Goal: Task Accomplishment & Management: Manage account settings

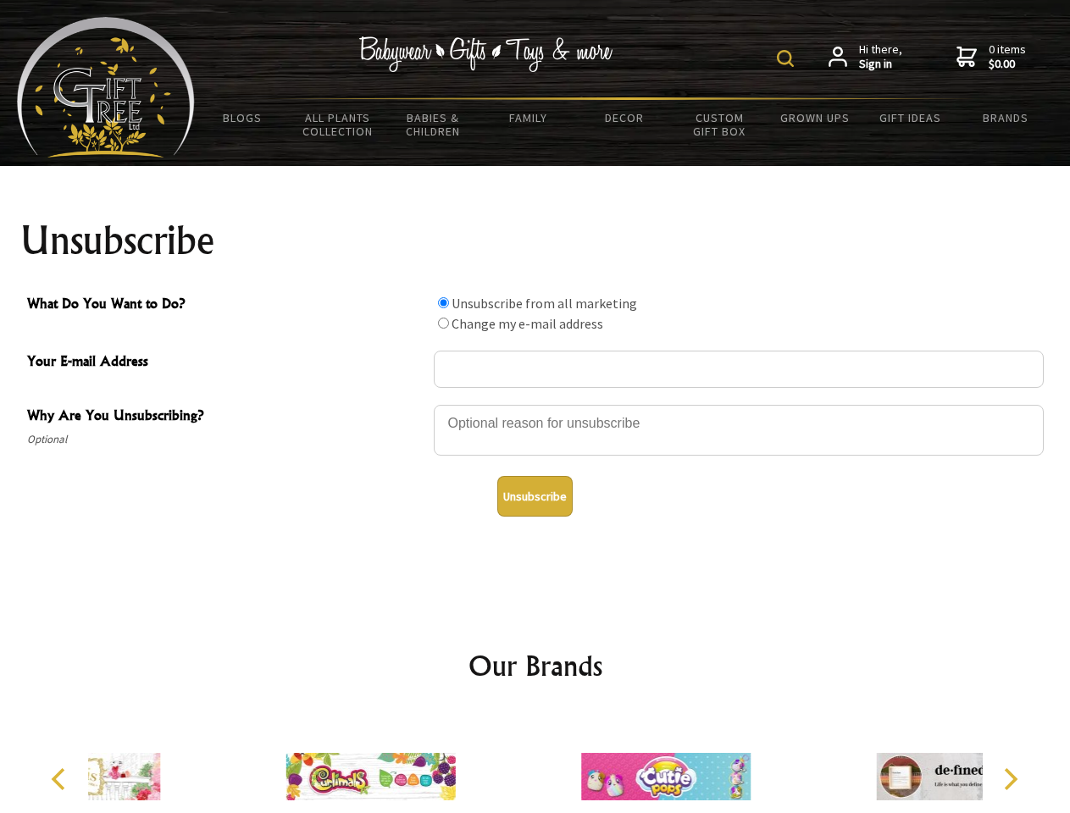
click at [788, 58] on img at bounding box center [785, 58] width 17 height 17
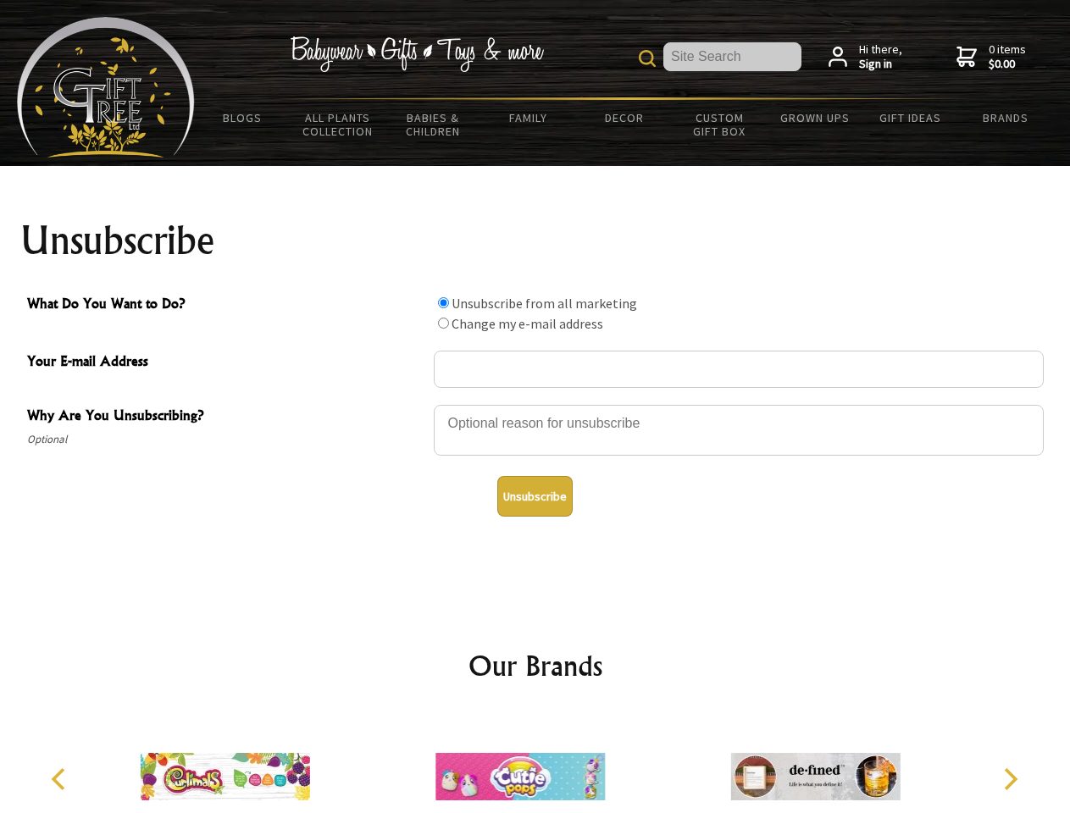
click at [535, 404] on div at bounding box center [739, 432] width 610 height 59
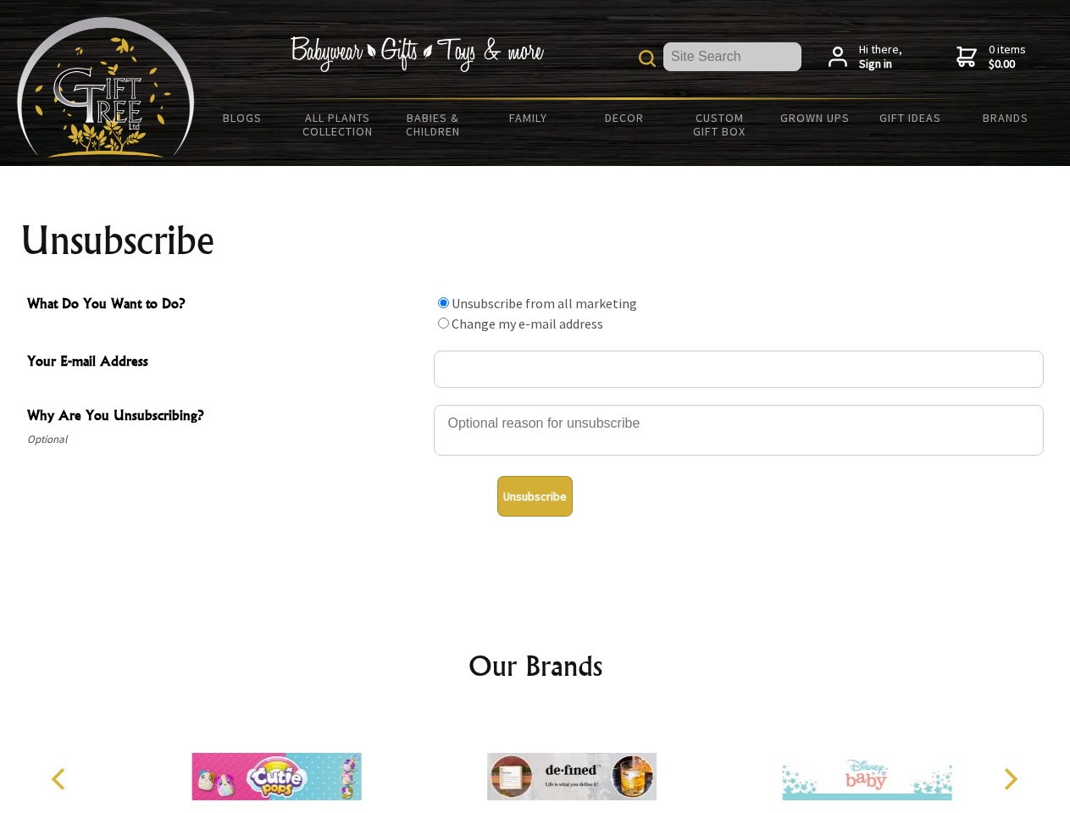
click at [443, 302] on input "What Do You Want to Do?" at bounding box center [443, 302] width 11 height 11
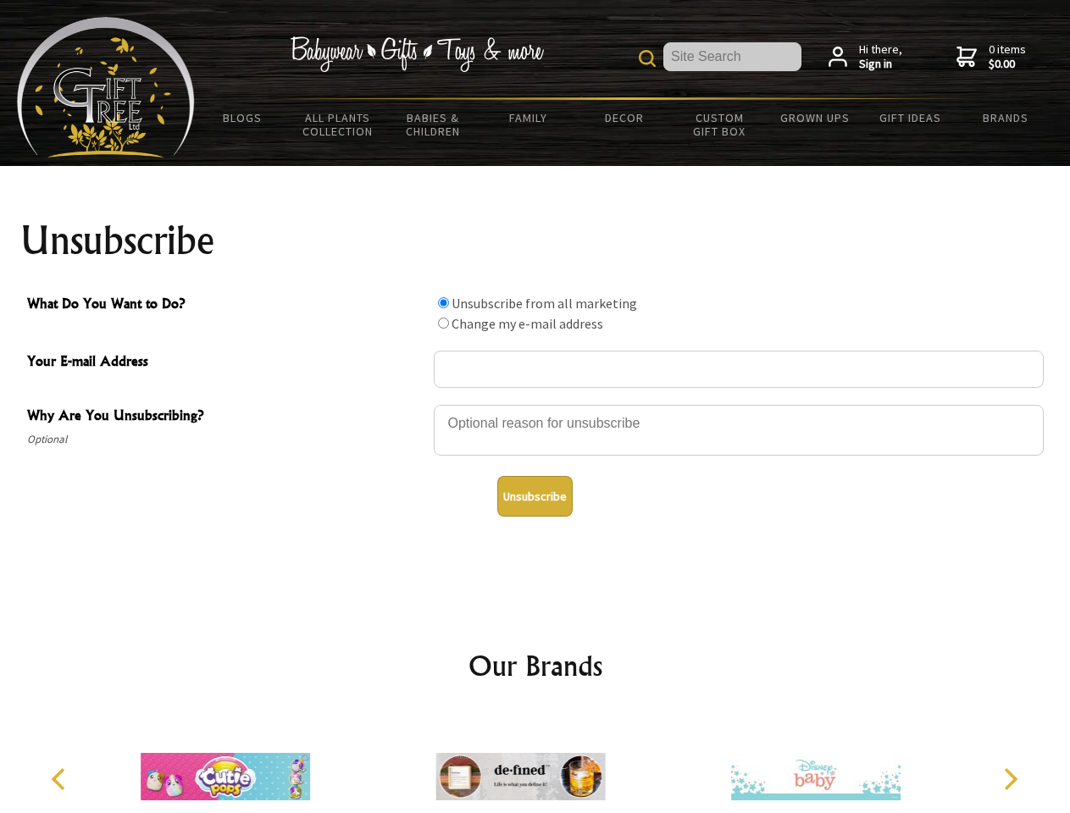
click at [443, 323] on input "What Do You Want to Do?" at bounding box center [443, 323] width 11 height 11
radio input "true"
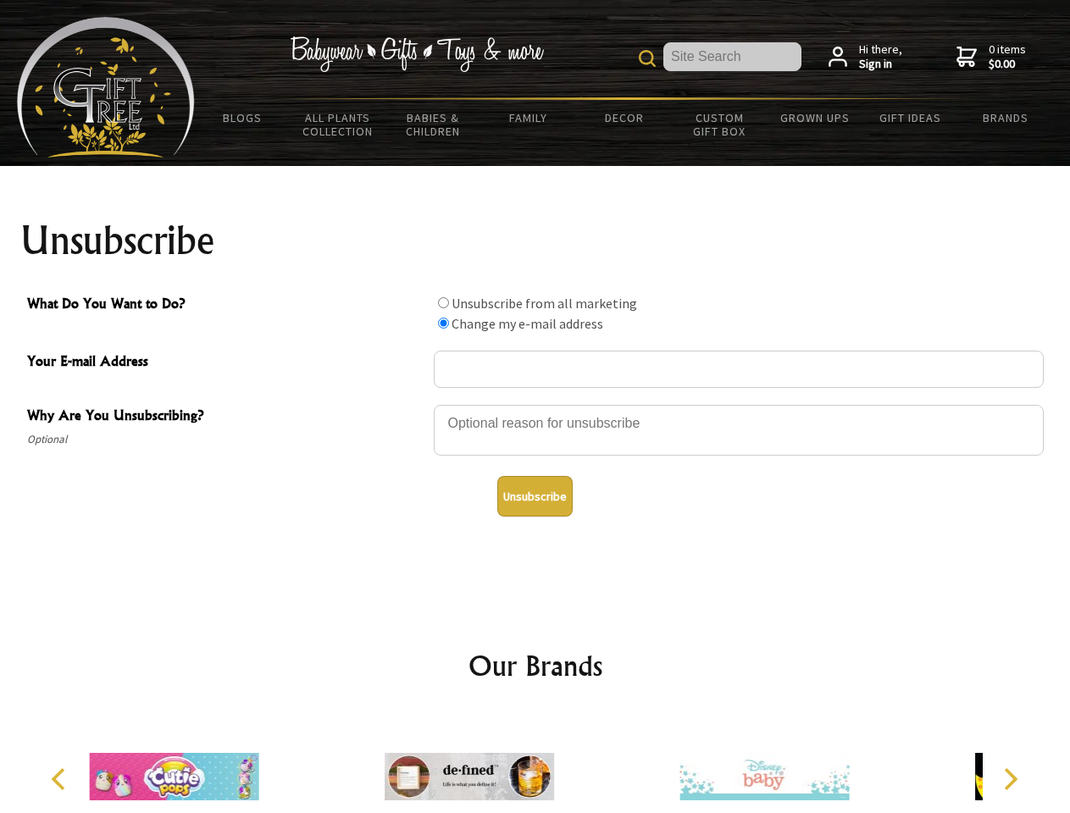
click at [534, 496] on button "Unsubscribe" at bounding box center [534, 496] width 75 height 41
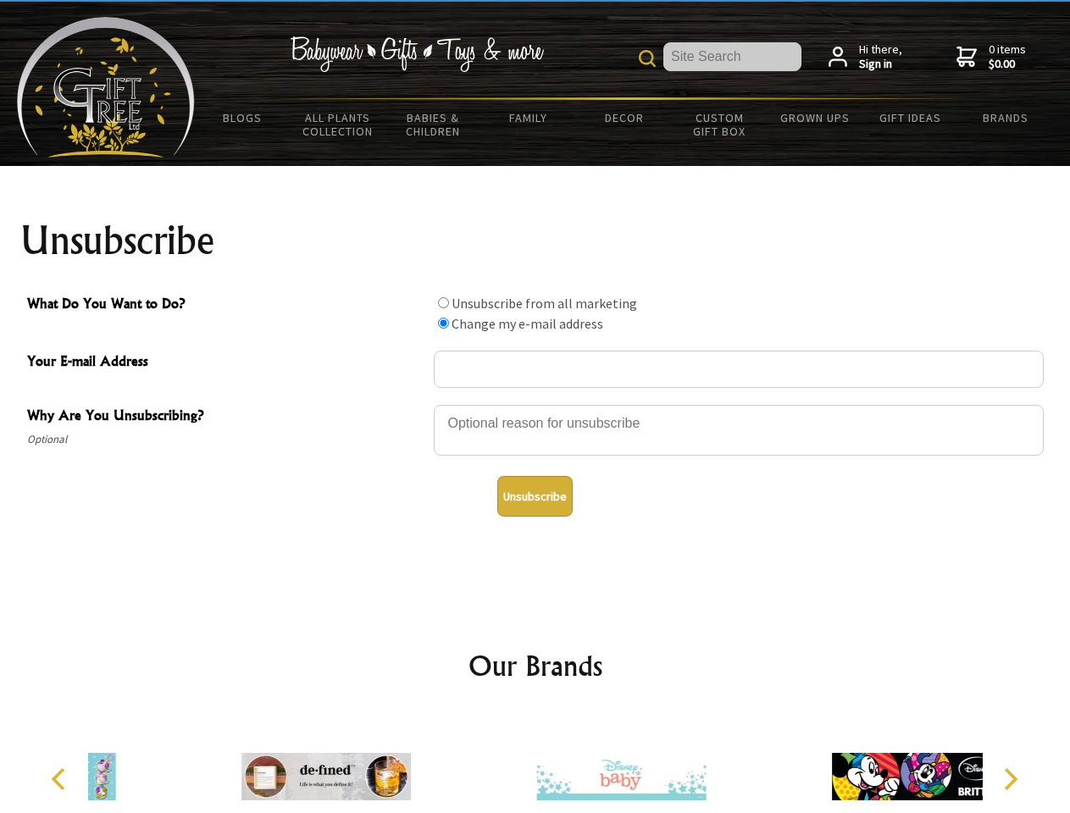
click at [535, 763] on div at bounding box center [620, 779] width 295 height 132
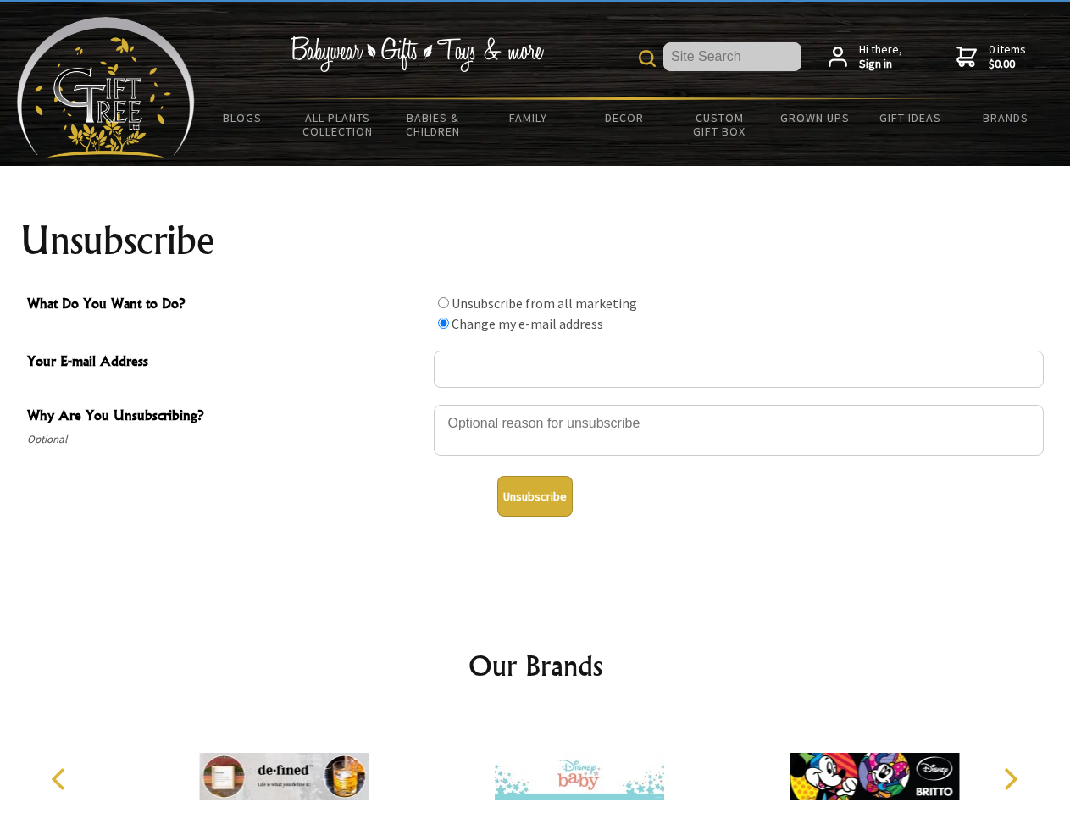
click at [61, 779] on icon "Previous" at bounding box center [60, 779] width 22 height 22
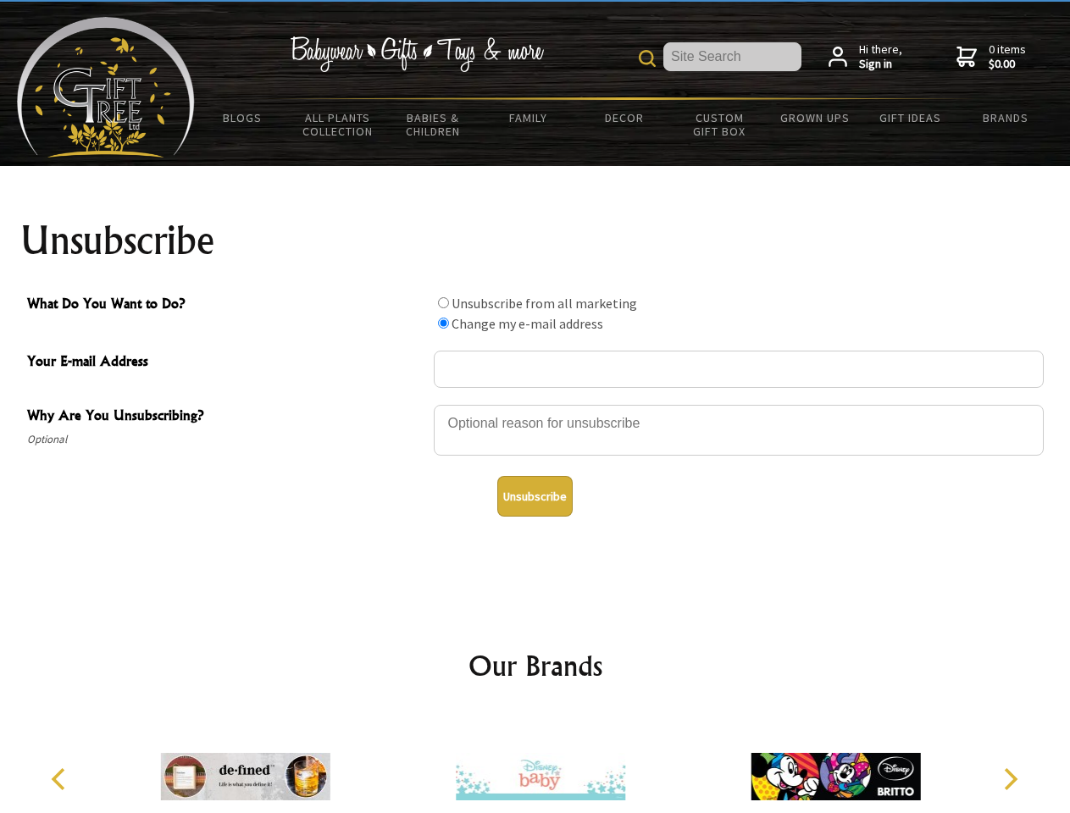
click at [1009, 779] on icon "Next" at bounding box center [1009, 779] width 22 height 22
